Goal: Information Seeking & Learning: Learn about a topic

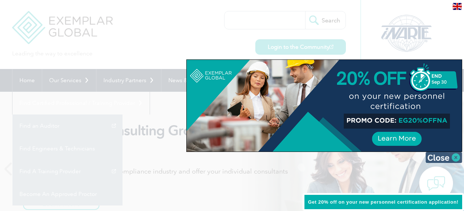
click at [455, 157] on img at bounding box center [443, 157] width 37 height 11
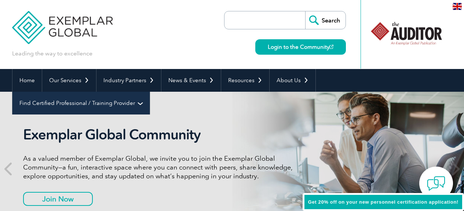
click at [150, 92] on link "Find Certified Professional / Training Provider" at bounding box center [80, 103] width 137 height 23
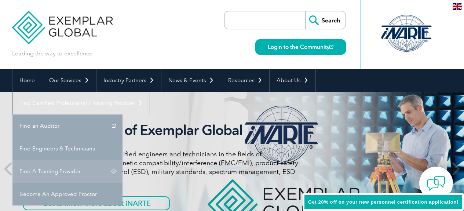
click at [123, 160] on link "Find A Training Provider" at bounding box center [67, 171] width 110 height 23
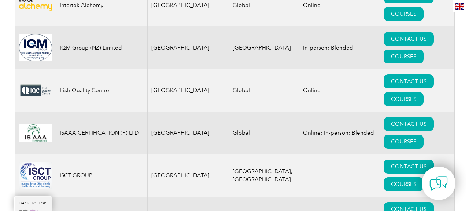
scroll to position [6038, 0]
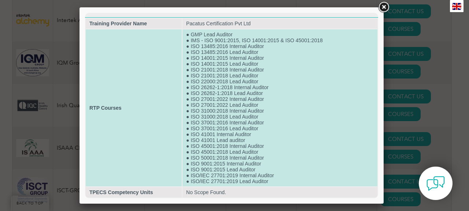
scroll to position [13, 0]
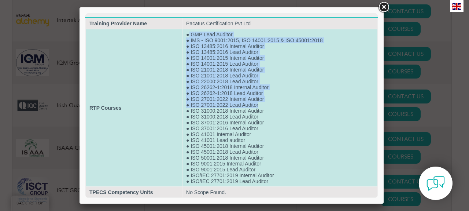
drag, startPoint x: 187, startPoint y: 24, endPoint x: 279, endPoint y: 100, distance: 119.9
click at [279, 100] on td "● GMP Lead Auditor ● IMS - ISO 9001:2015, ISO 14001:2015 & ISO 45001:2018 ● ISO…" at bounding box center [280, 107] width 195 height 157
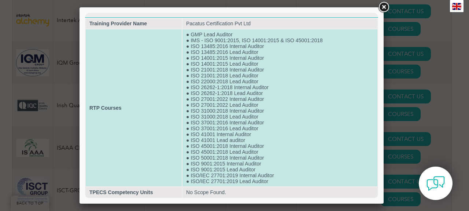
scroll to position [12, 0]
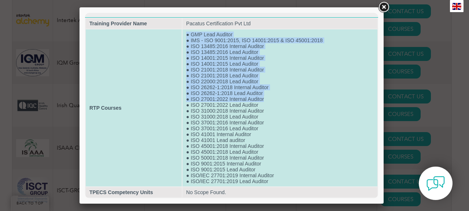
drag, startPoint x: 184, startPoint y: 26, endPoint x: 283, endPoint y: 94, distance: 119.7
click at [283, 94] on td "● GMP Lead Auditor ● IMS - ISO 9001:2015, ISO 14001:2015 & ISO 45001:2018 ● ISO…" at bounding box center [280, 107] width 195 height 157
drag, startPoint x: 185, startPoint y: 27, endPoint x: 279, endPoint y: 101, distance: 119.3
click at [279, 101] on td "● GMP Lead Auditor ● IMS - ISO 9001:2015, ISO 14001:2015 & ISO 45001:2018 ● ISO…" at bounding box center [280, 107] width 195 height 157
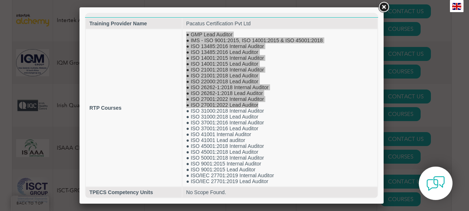
click at [385, 7] on link at bounding box center [383, 7] width 13 height 13
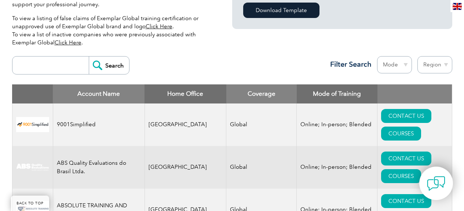
scroll to position [243, 0]
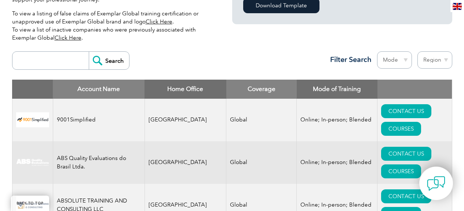
click at [442, 60] on select "Region Australia Bahrain Bangladesh Brazil Canada Colombia Dominican Republic E…" at bounding box center [434, 59] width 35 height 17
select select "[GEOGRAPHIC_DATA]"
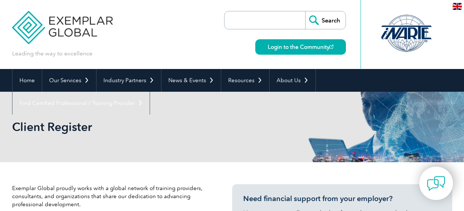
select select "[GEOGRAPHIC_DATA]"
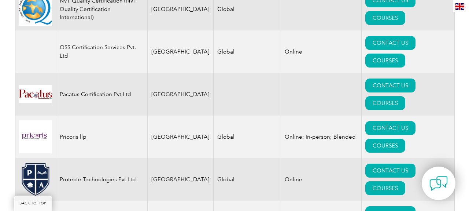
scroll to position [1344, 0]
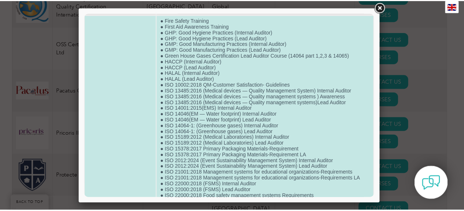
scroll to position [0, 0]
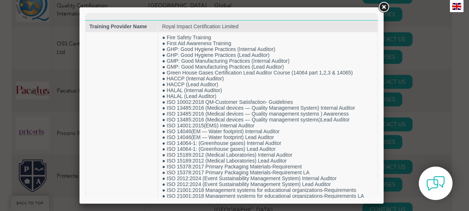
click at [386, 7] on link at bounding box center [383, 7] width 13 height 13
